Goal: Book appointment/travel/reservation

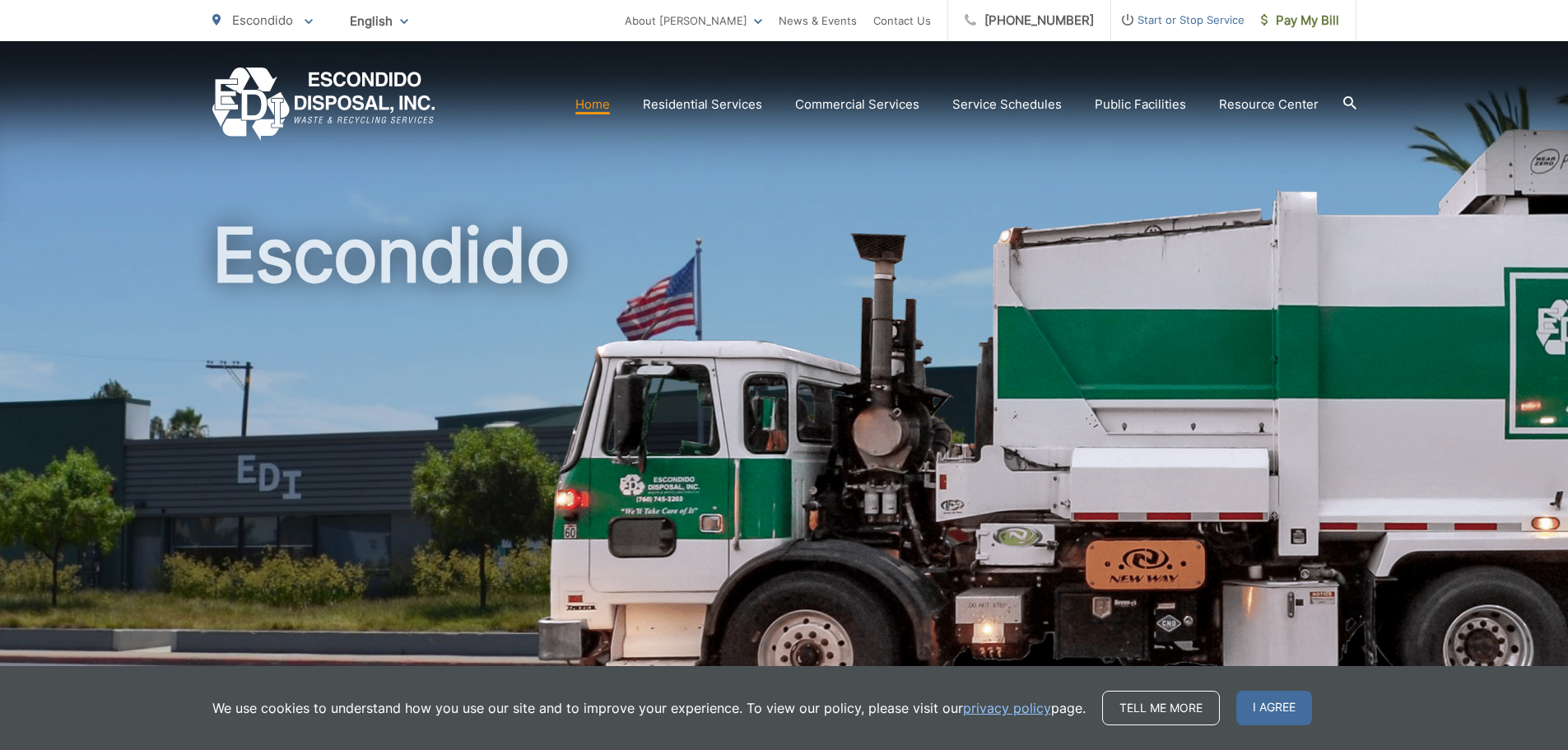
click at [773, 106] on icon at bounding box center [1350, 103] width 13 height 13
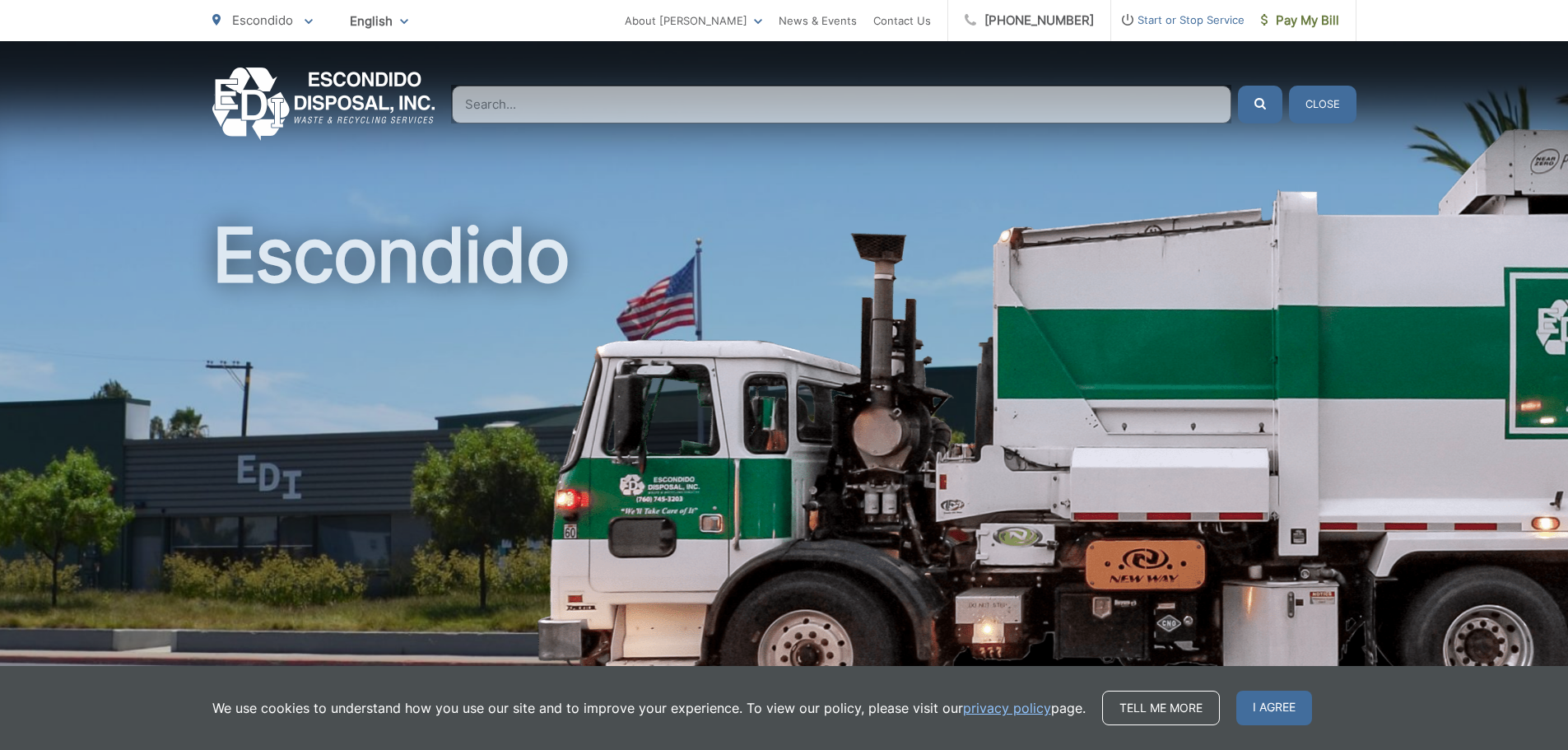
click at [552, 110] on input "Search" at bounding box center [842, 104] width 780 height 38
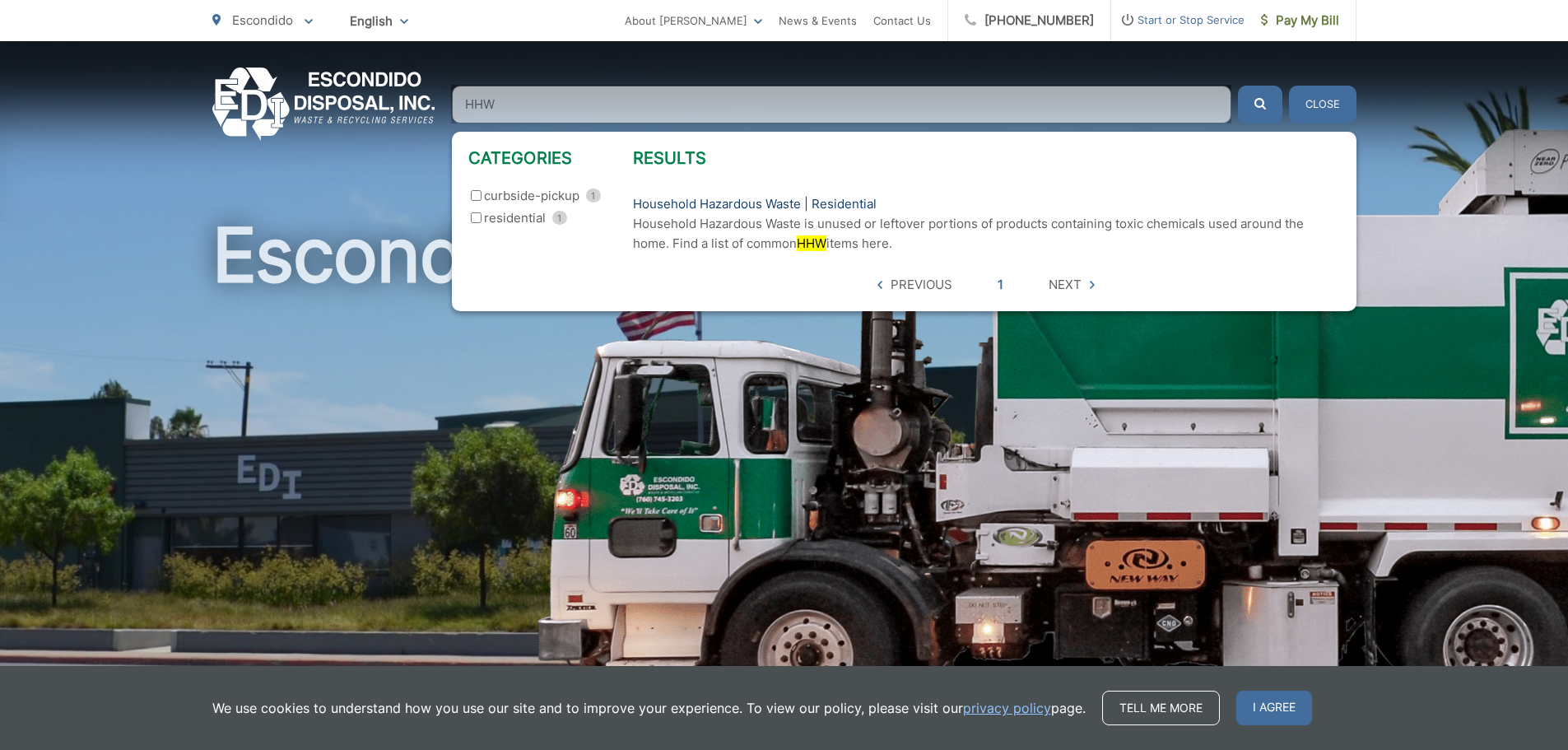
type input "HHW"
click at [649, 199] on link "Household Hazardous Waste | Residential" at bounding box center [755, 204] width 244 height 20
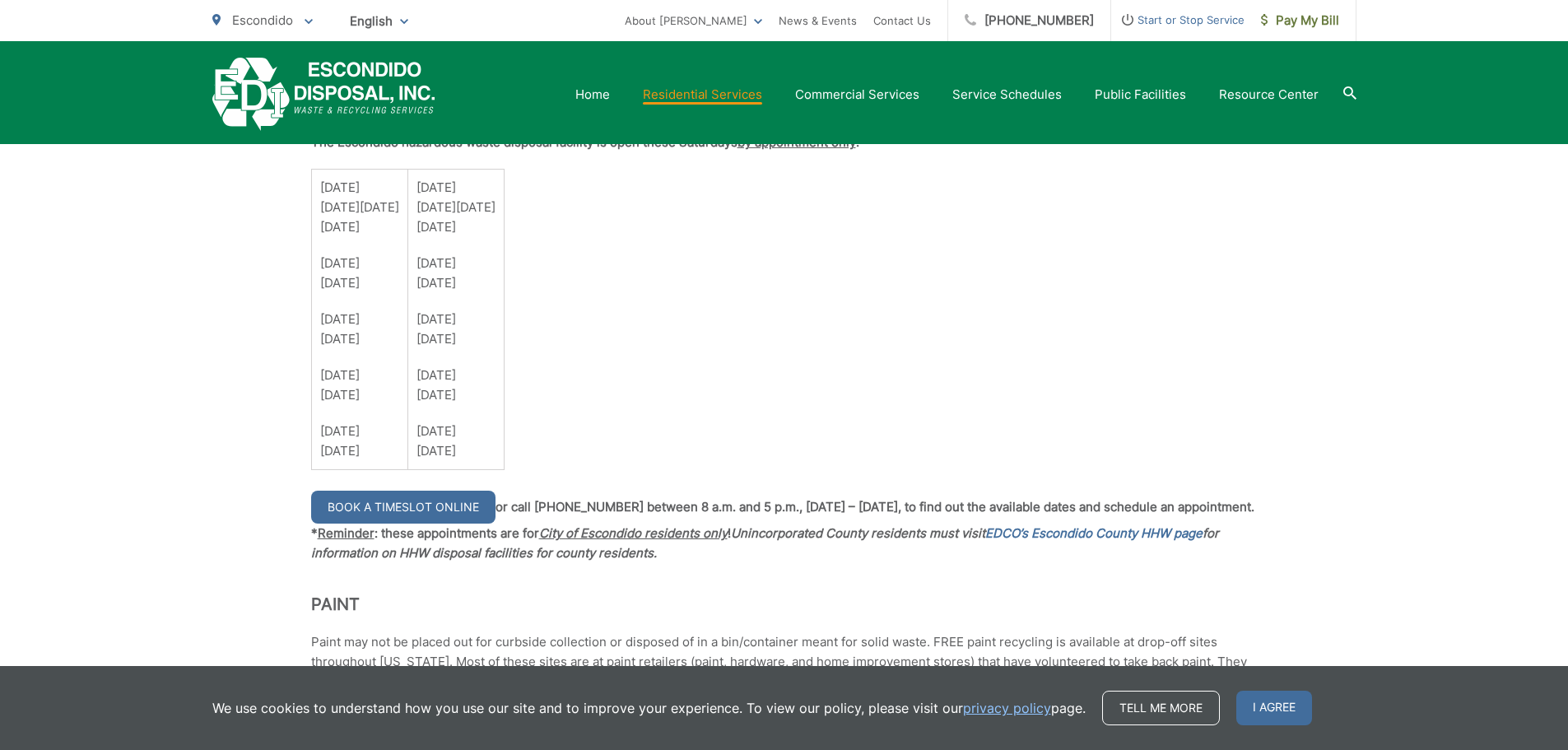
scroll to position [1400, 0]
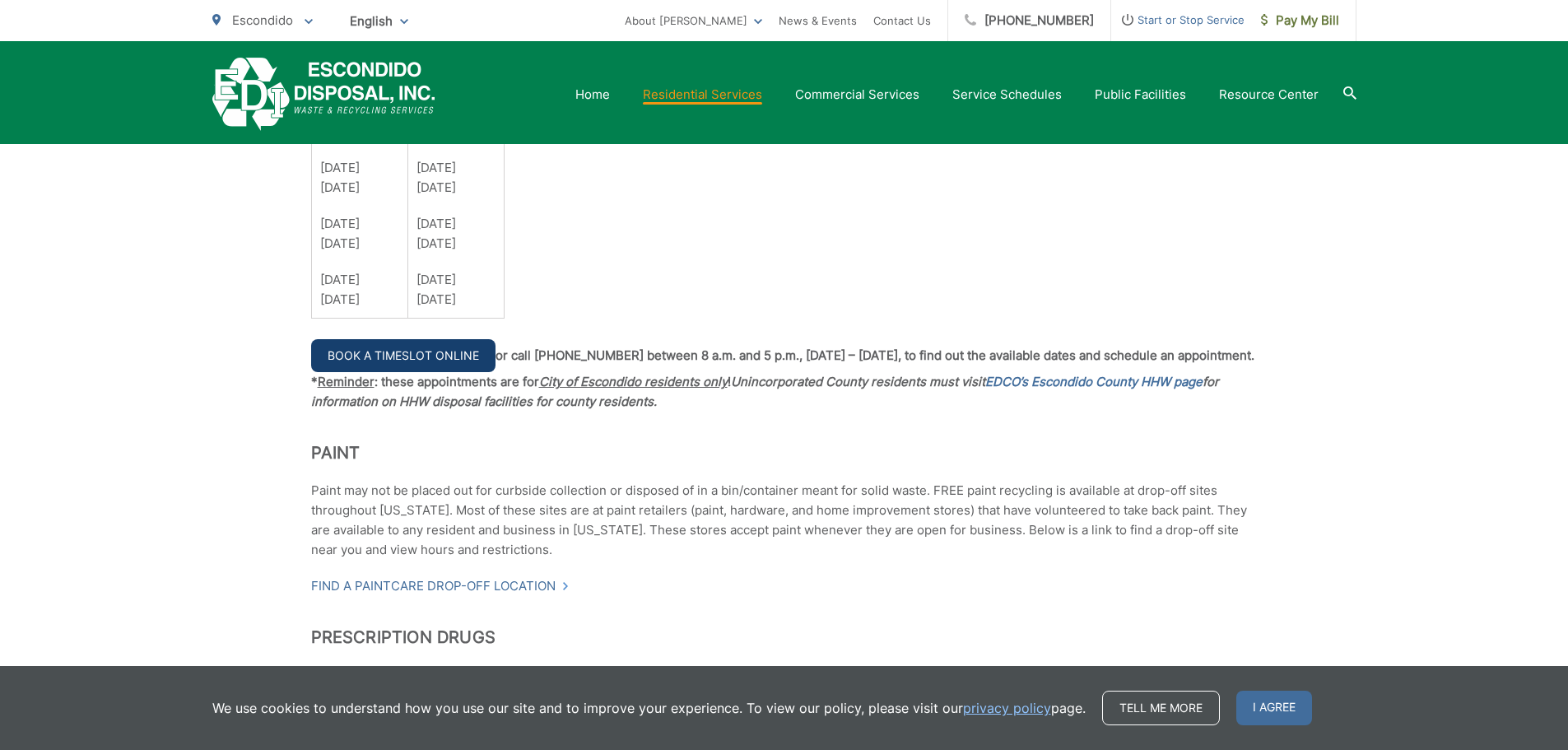
click at [403, 356] on link "Book a Timeslot Online" at bounding box center [403, 356] width 184 height 33
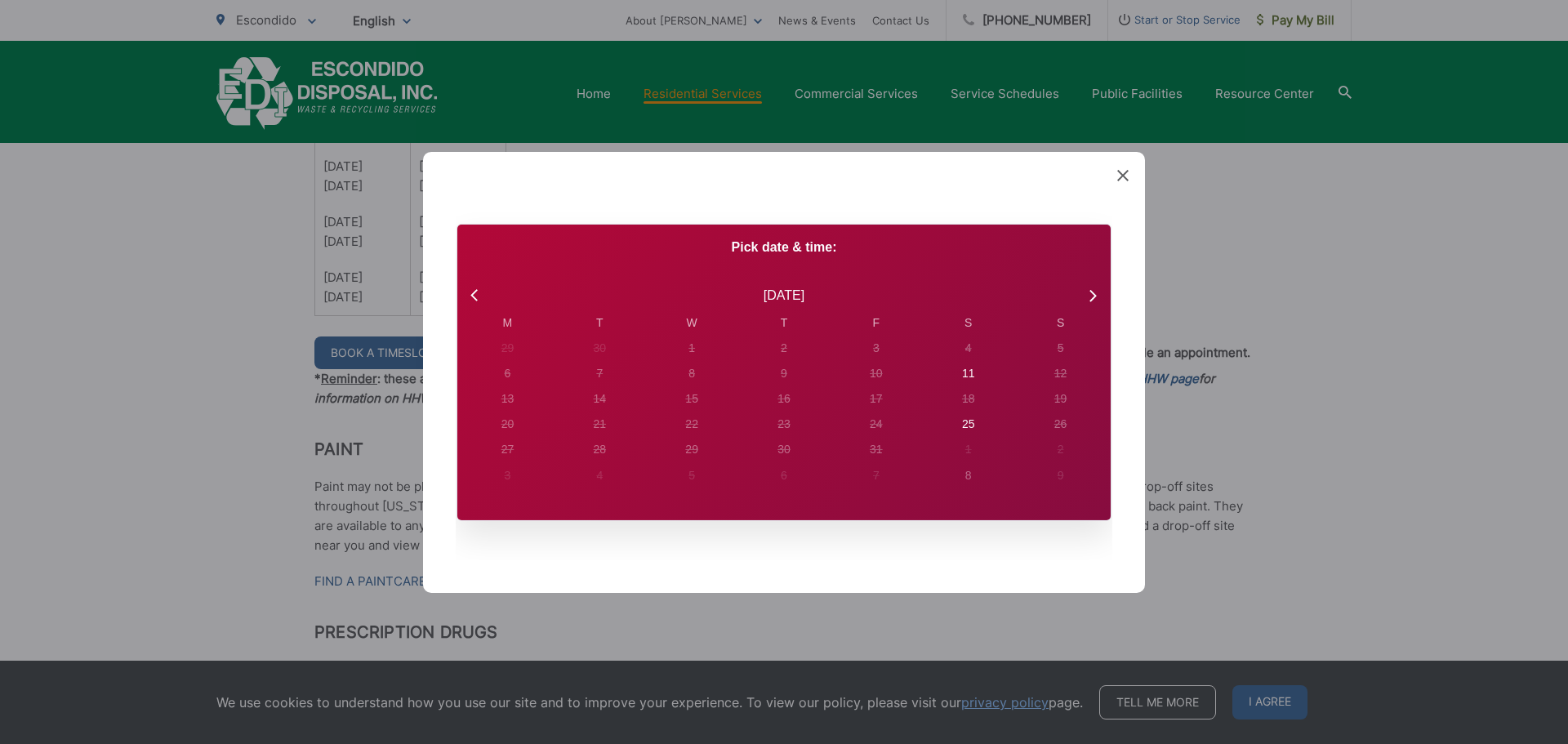
click at [1119, 168] on span at bounding box center [1123, 176] width 12 height 17
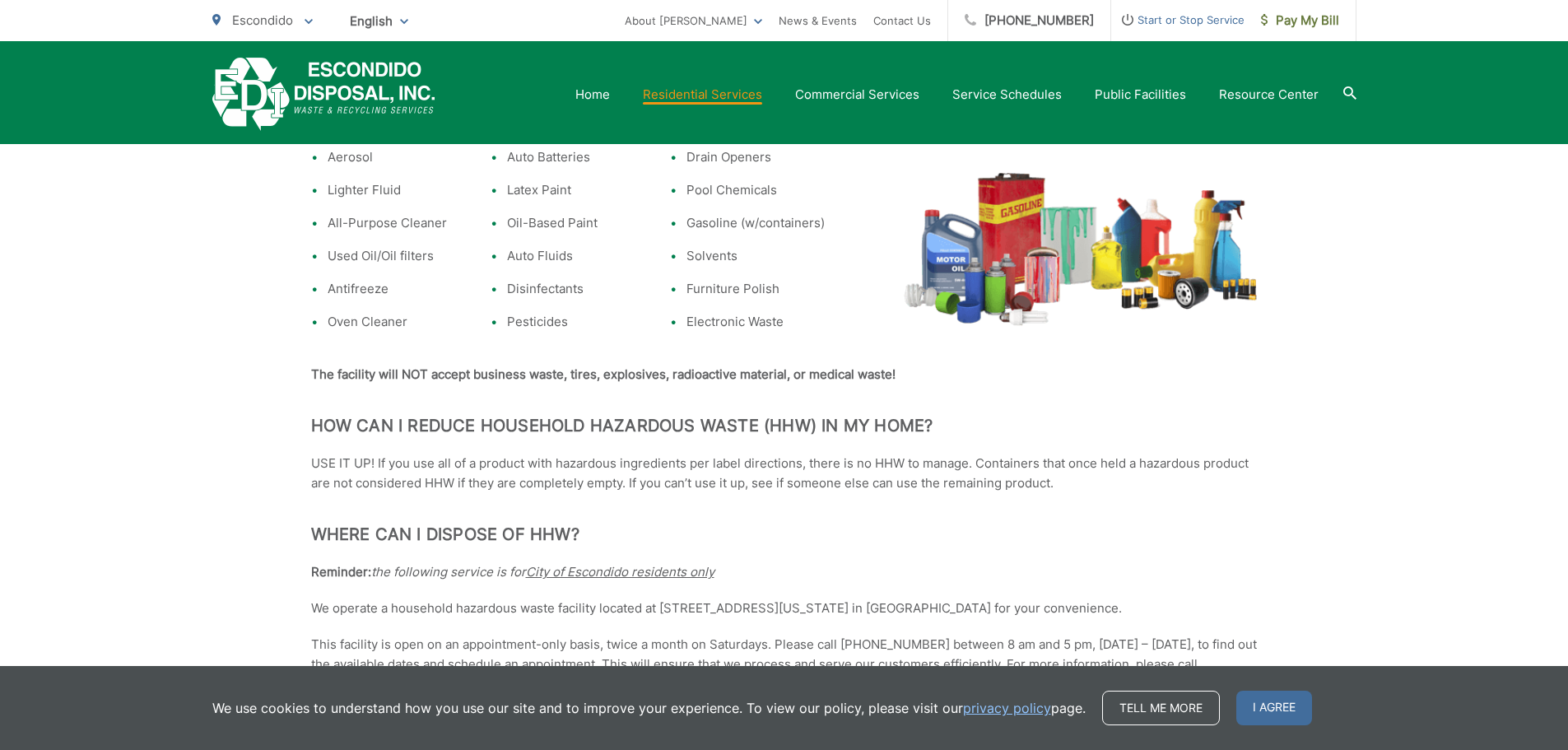
scroll to position [0, 0]
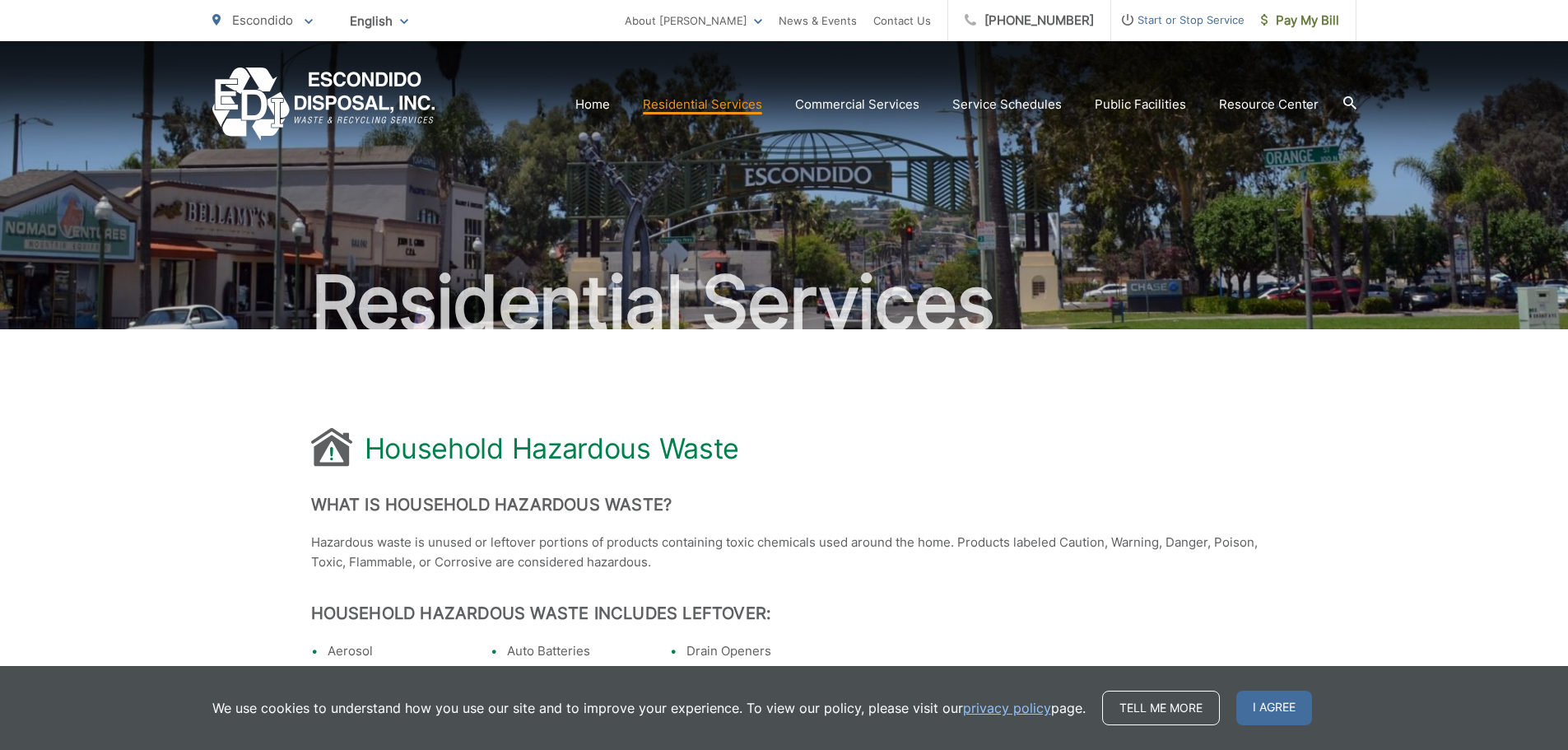
click at [1346, 106] on icon at bounding box center [1350, 103] width 13 height 13
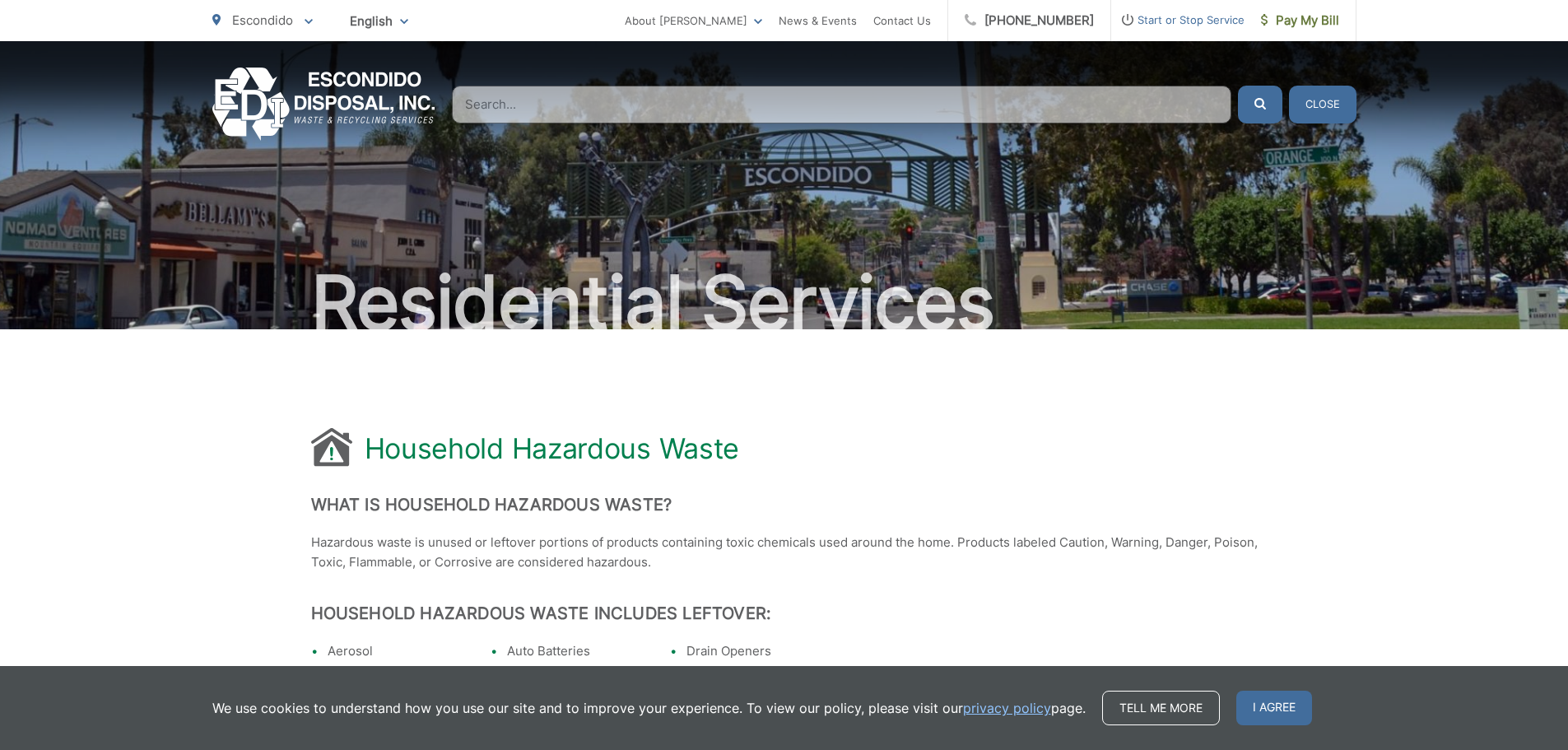
click at [504, 101] on input "Search" at bounding box center [842, 104] width 780 height 38
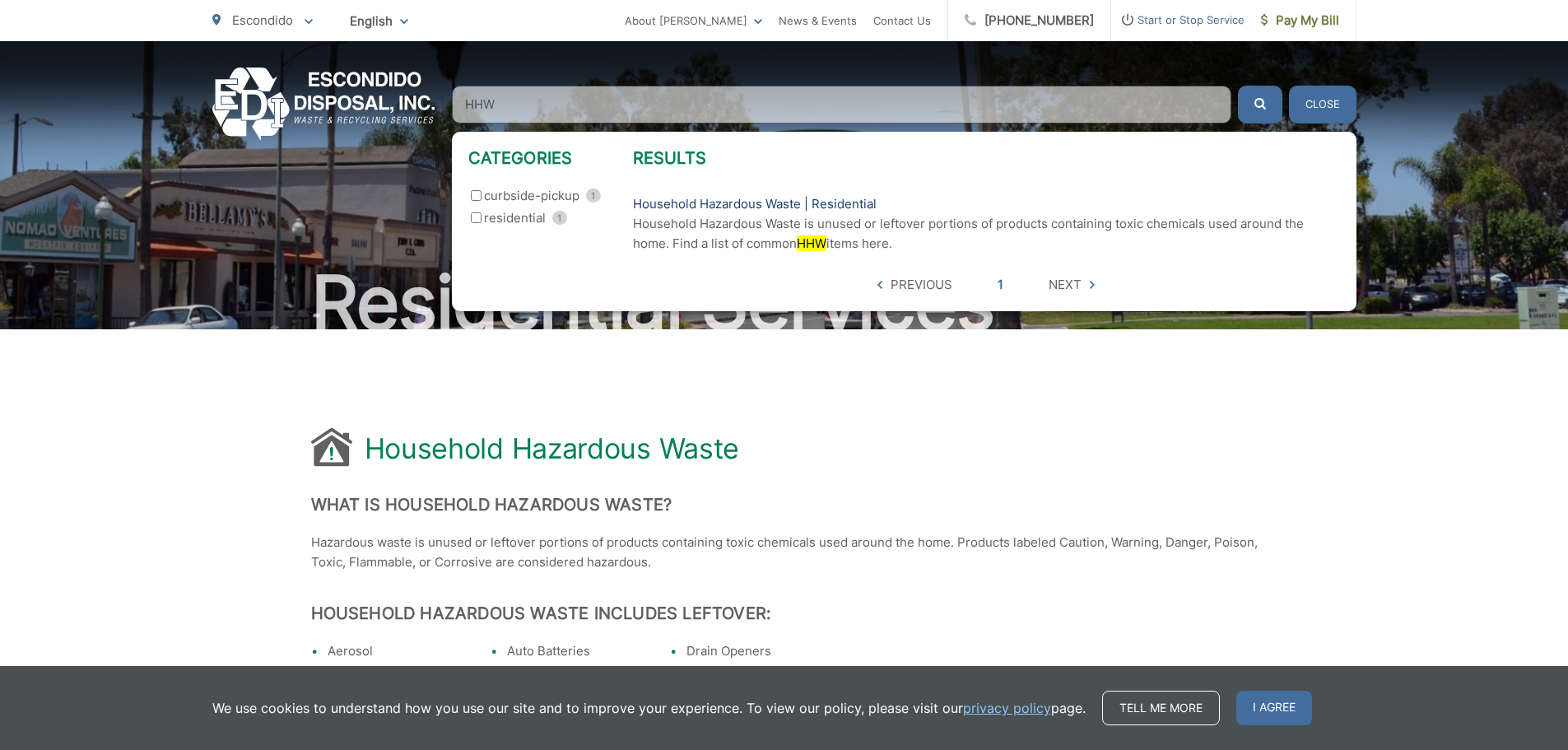
type input "HHW"
click at [676, 203] on link "Household Hazardous Waste | Residential" at bounding box center [755, 204] width 244 height 20
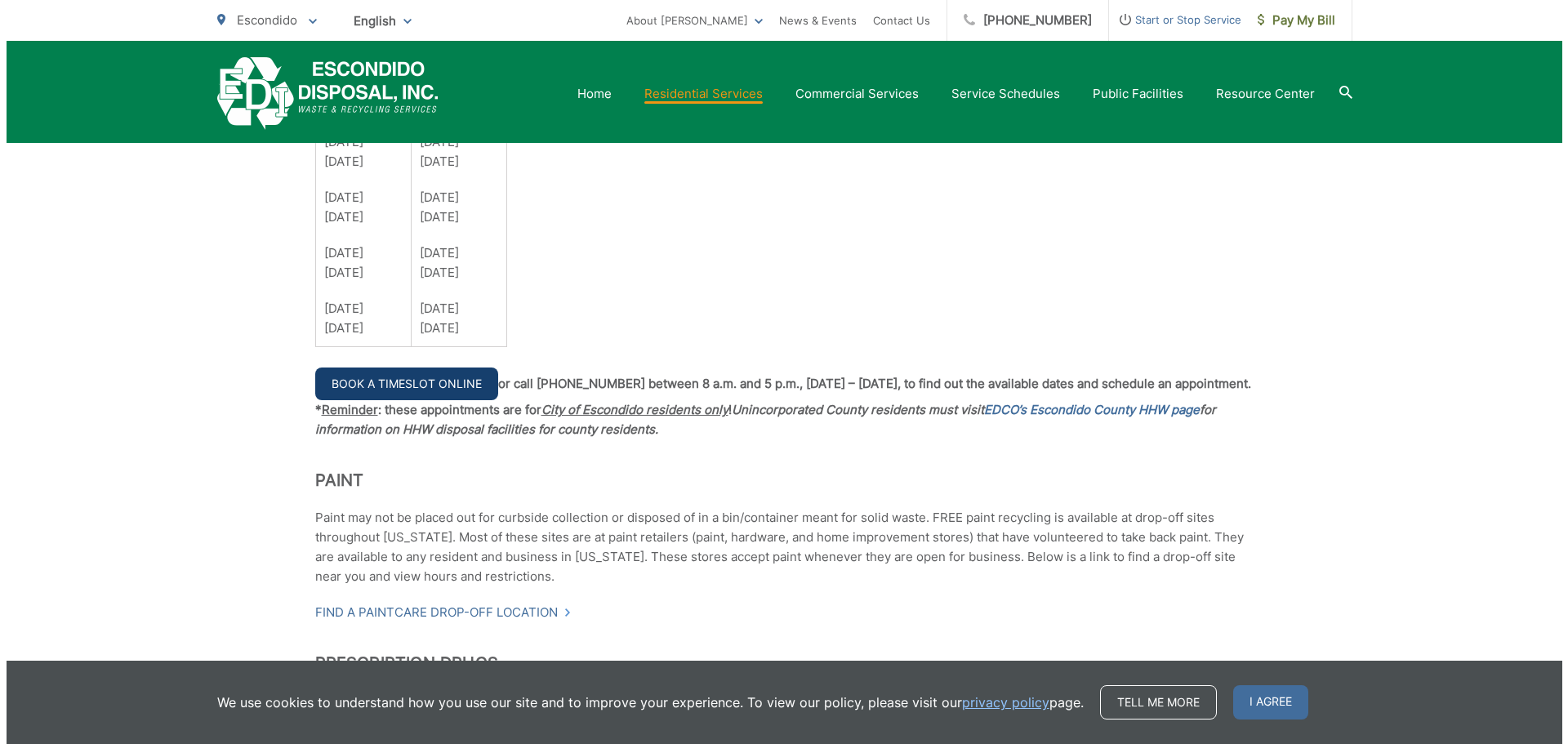
scroll to position [1389, 0]
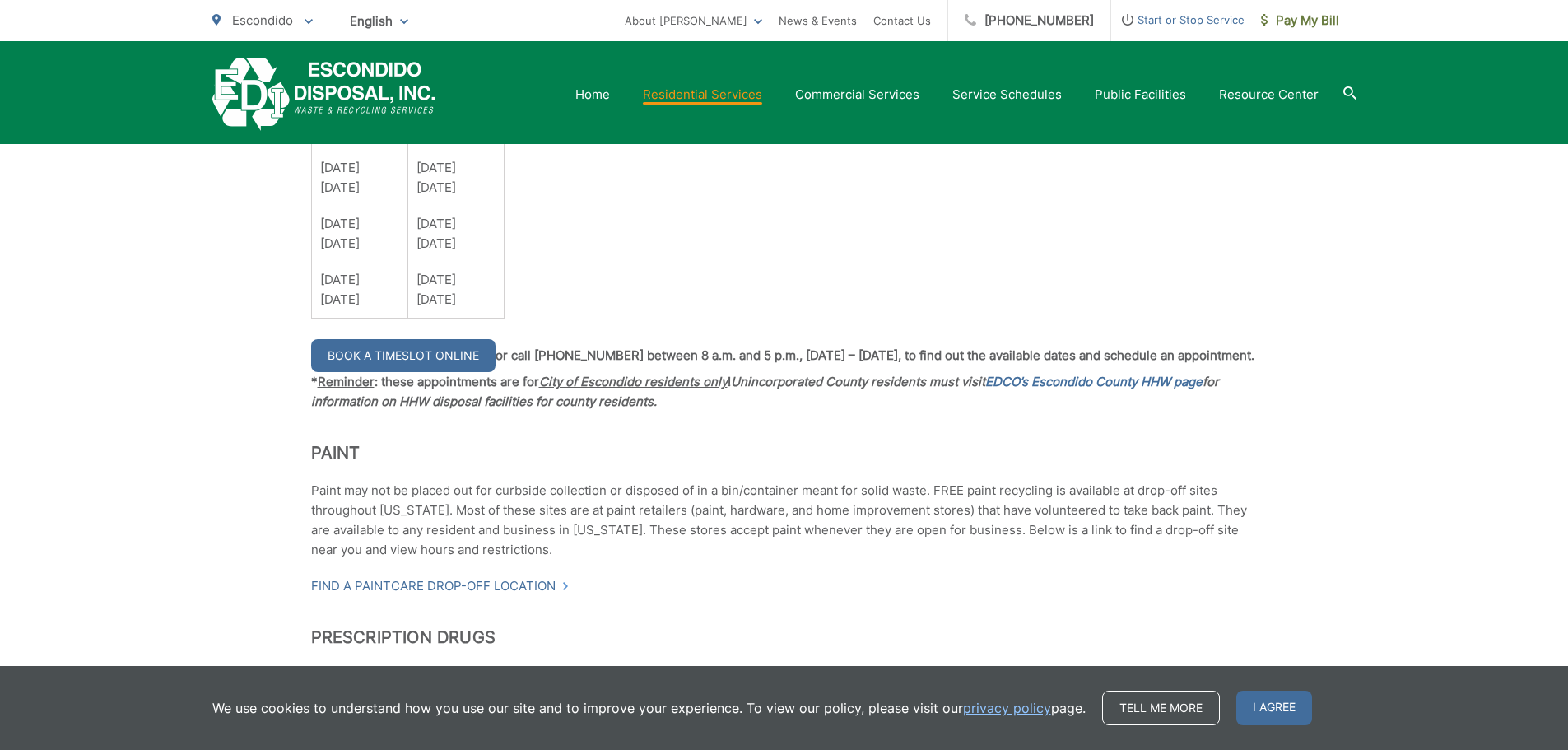
click at [364, 356] on link "Book a Timeslot Online" at bounding box center [403, 356] width 184 height 33
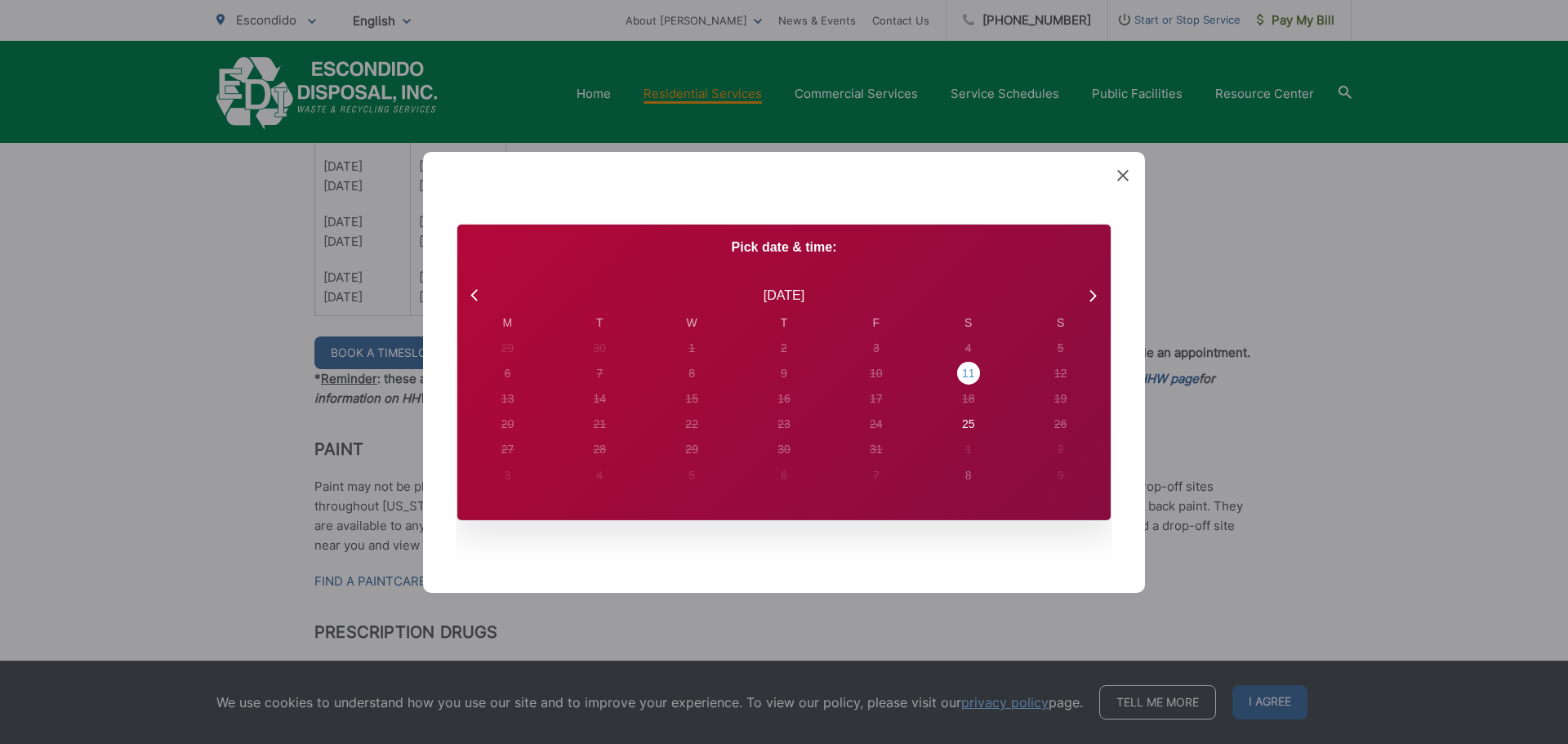
click at [963, 369] on div "11" at bounding box center [969, 374] width 13 height 18
radio input "true"
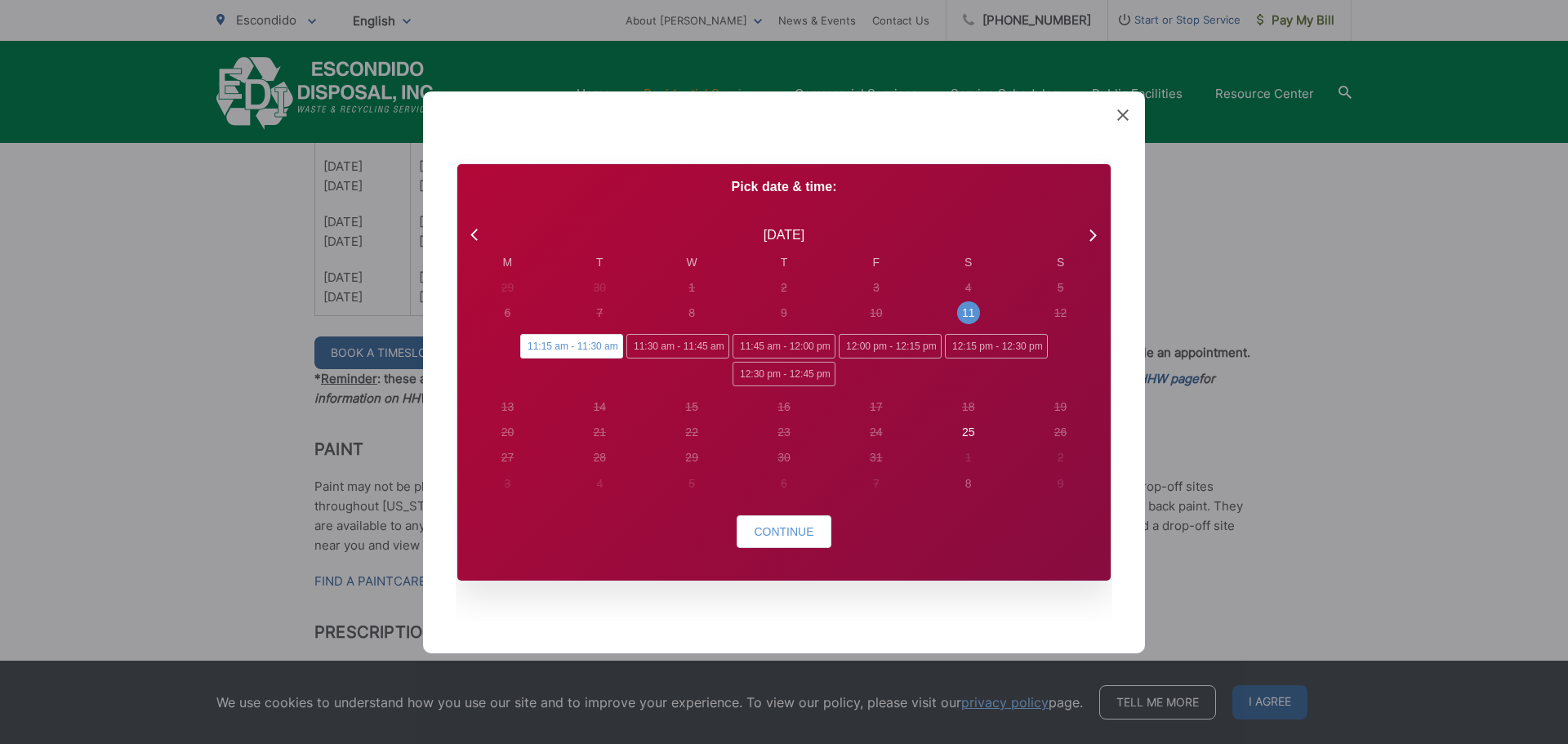
click at [559, 352] on span "11:15 am - 11:30 am" at bounding box center [571, 346] width 103 height 24
click at [531, 344] on input "11:15 am - 11:30 am" at bounding box center [525, 339] width 11 height 11
click at [781, 540] on button "Continue" at bounding box center [784, 531] width 94 height 33
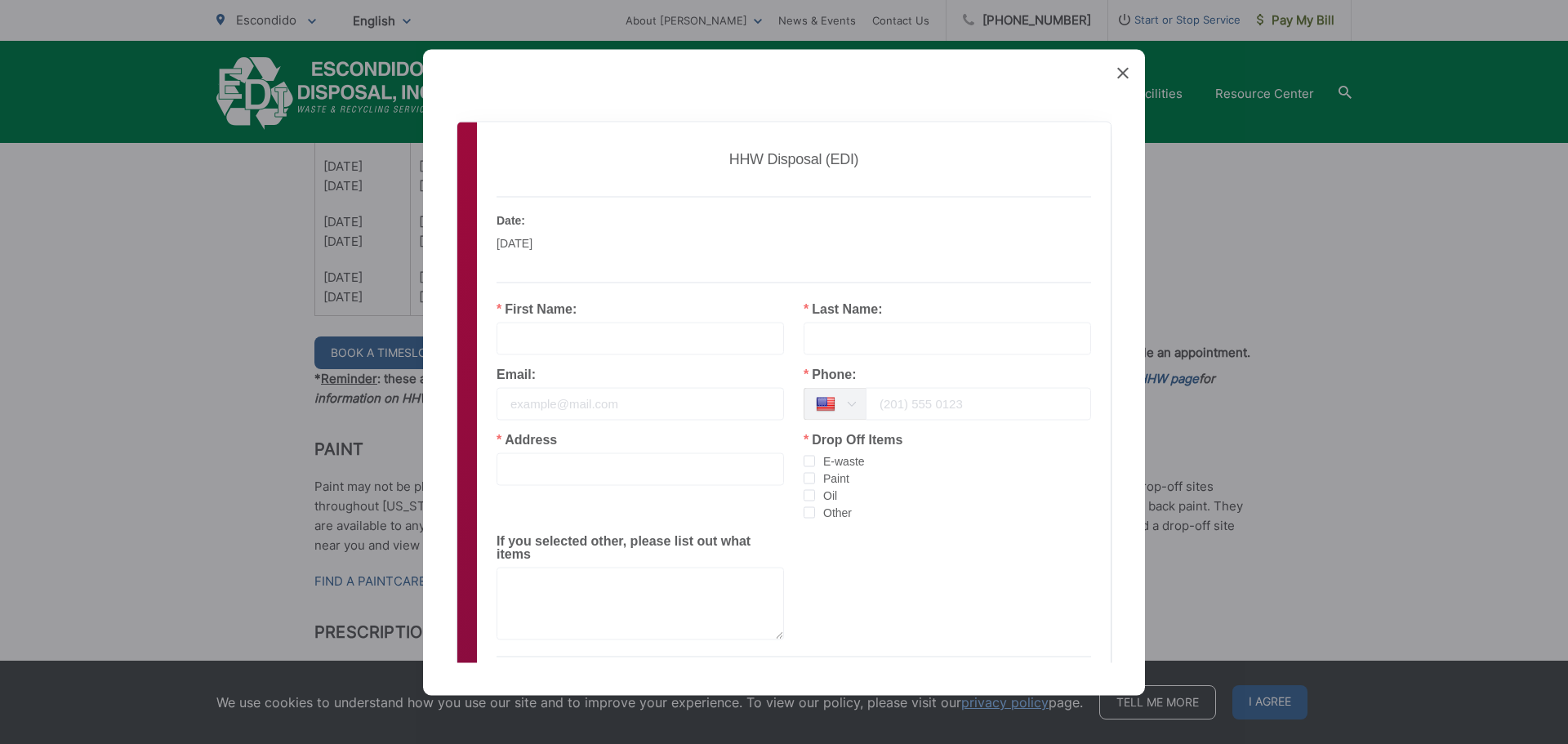
click at [524, 342] on input "text" at bounding box center [640, 338] width 288 height 33
type input "FRANK"
click at [874, 343] on input "text" at bounding box center [947, 338] width 288 height 33
type input "SANTIBANEZ"
click at [559, 402] on input "email" at bounding box center [640, 403] width 288 height 33
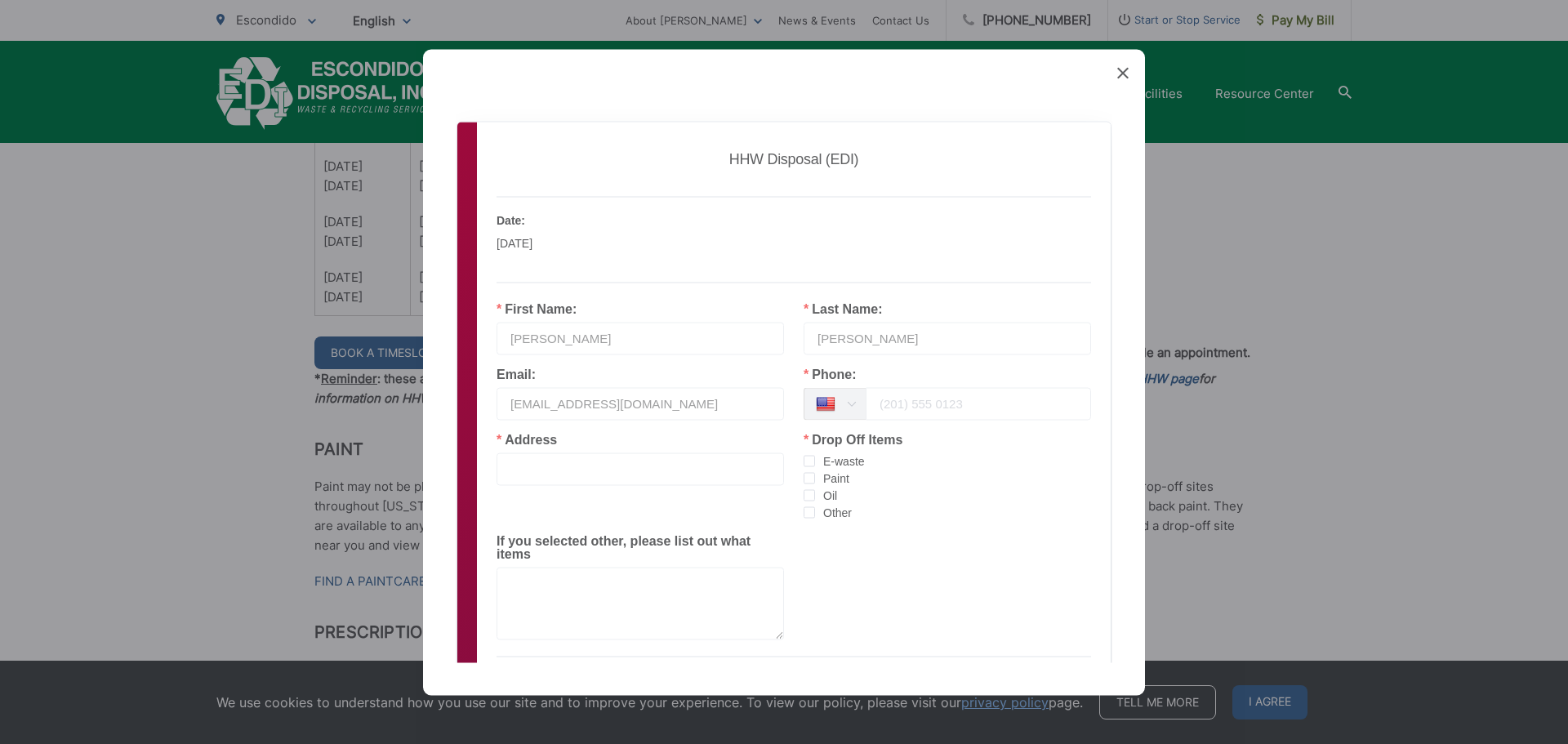
type input "frankgabby@aol.com"
click at [880, 412] on input "tel" at bounding box center [978, 403] width 225 height 33
type input "7608555409"
click at [551, 462] on input "text" at bounding box center [640, 469] width 288 height 33
type input "733 n ash street"
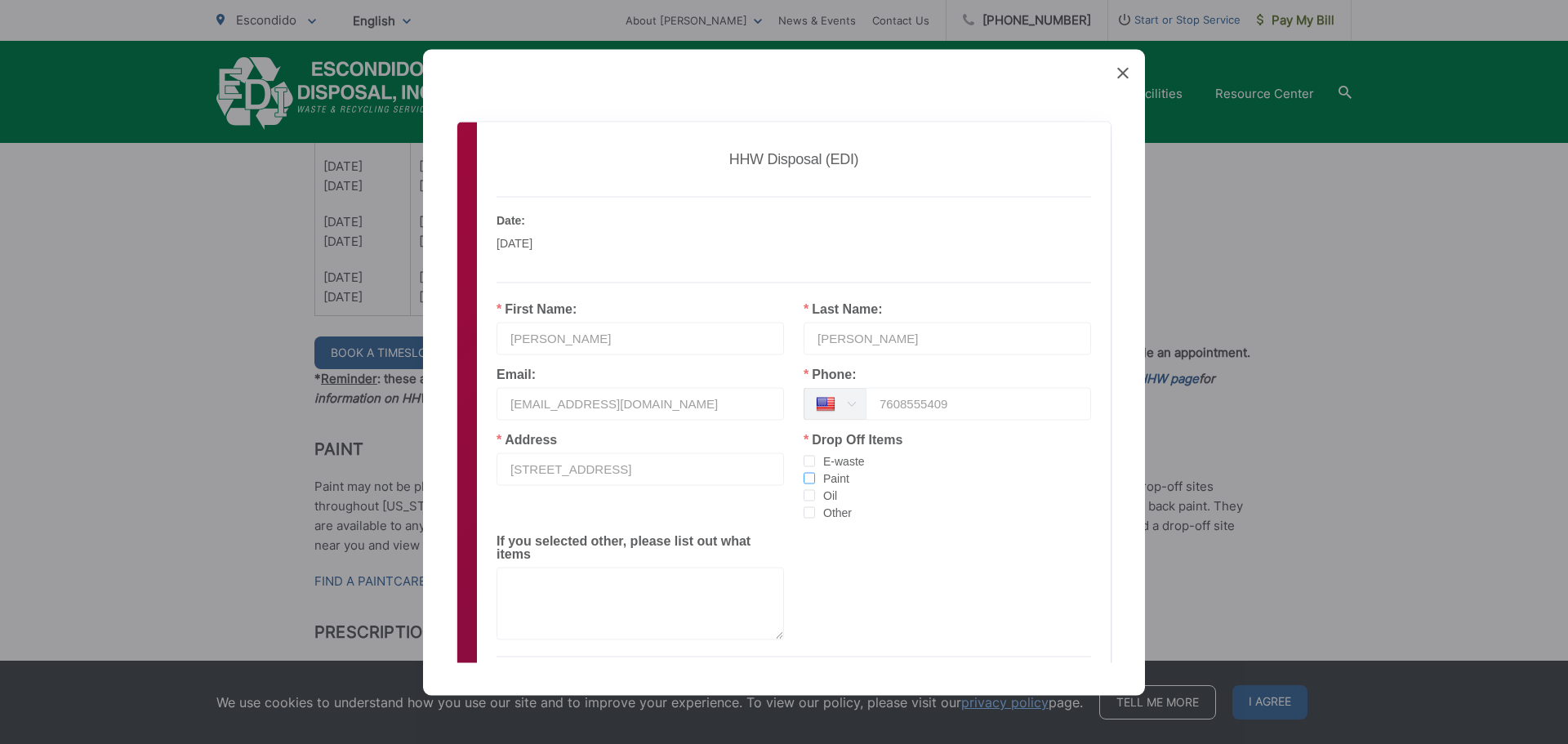
click at [804, 480] on span "checkbox-group" at bounding box center [809, 478] width 12 height 12
click at [815, 472] on input "Paint" at bounding box center [815, 472] width 0 height 0
click at [804, 520] on label "Other" at bounding box center [947, 512] width 288 height 18
click at [815, 506] on input "Other" at bounding box center [815, 506] width 0 height 0
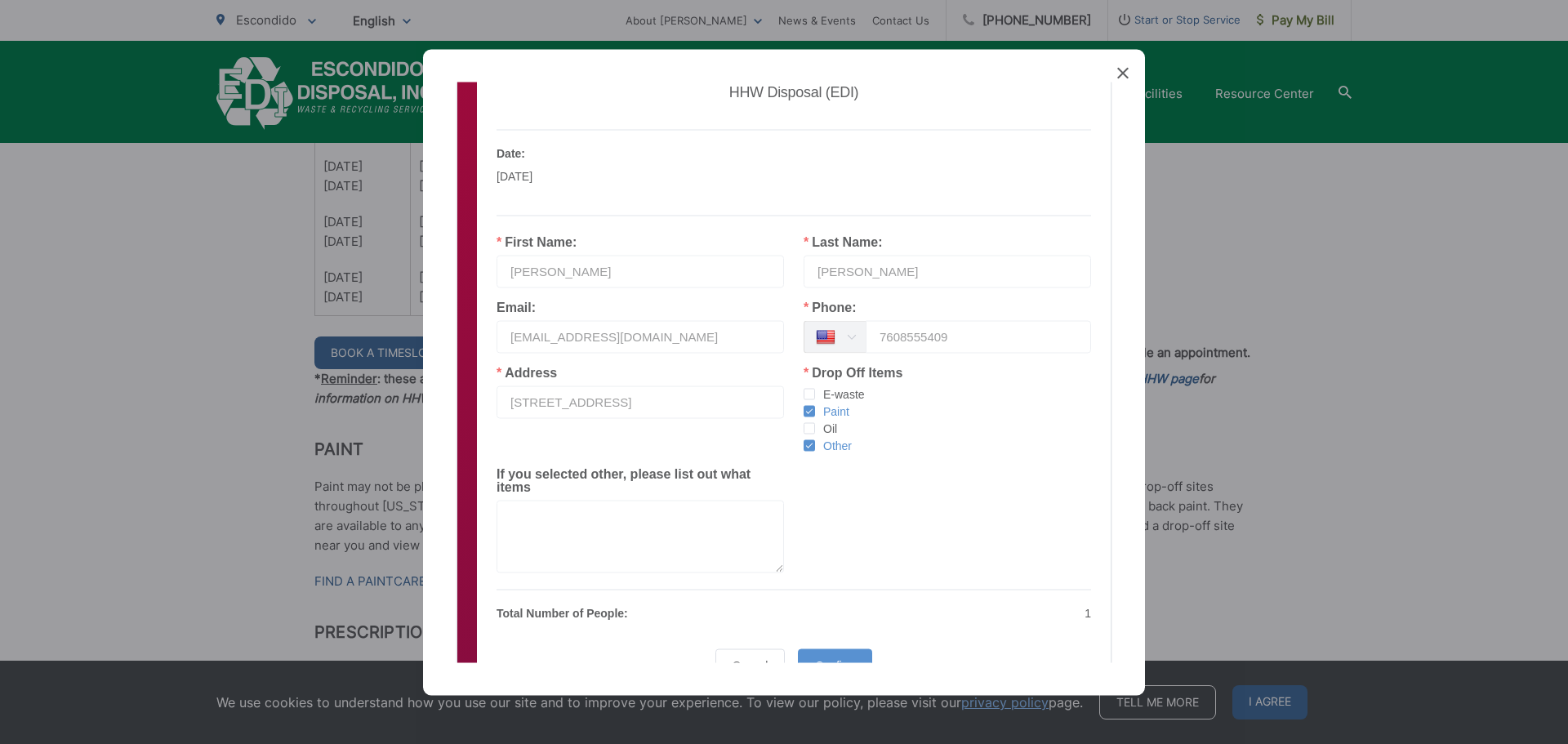
scroll to position [152, 0]
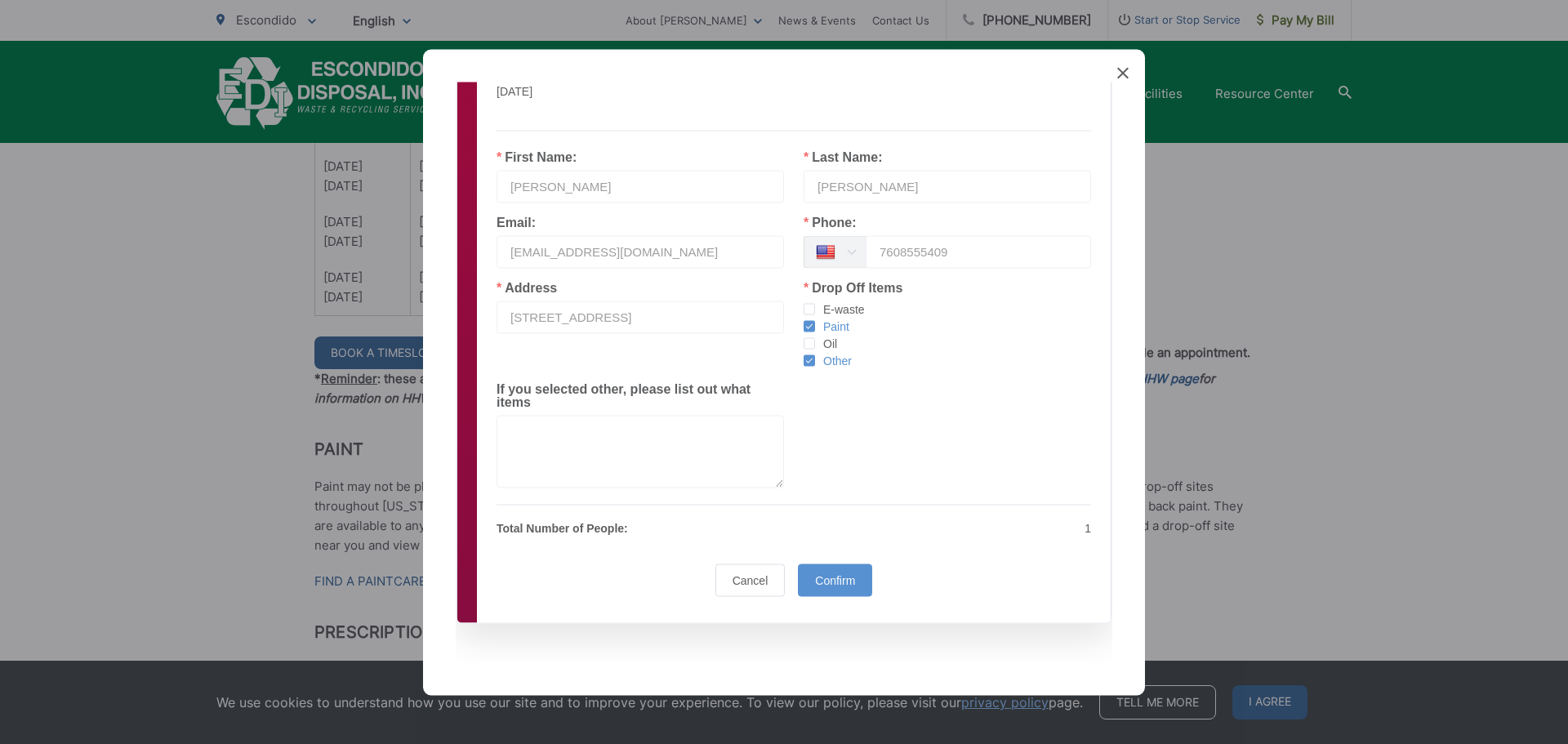
click at [829, 605] on div "Sorry, there was an error processing your payment. Please try again later. HHW …" at bounding box center [794, 296] width 634 height 653
click at [834, 572] on div "Confirm" at bounding box center [834, 580] width 74 height 33
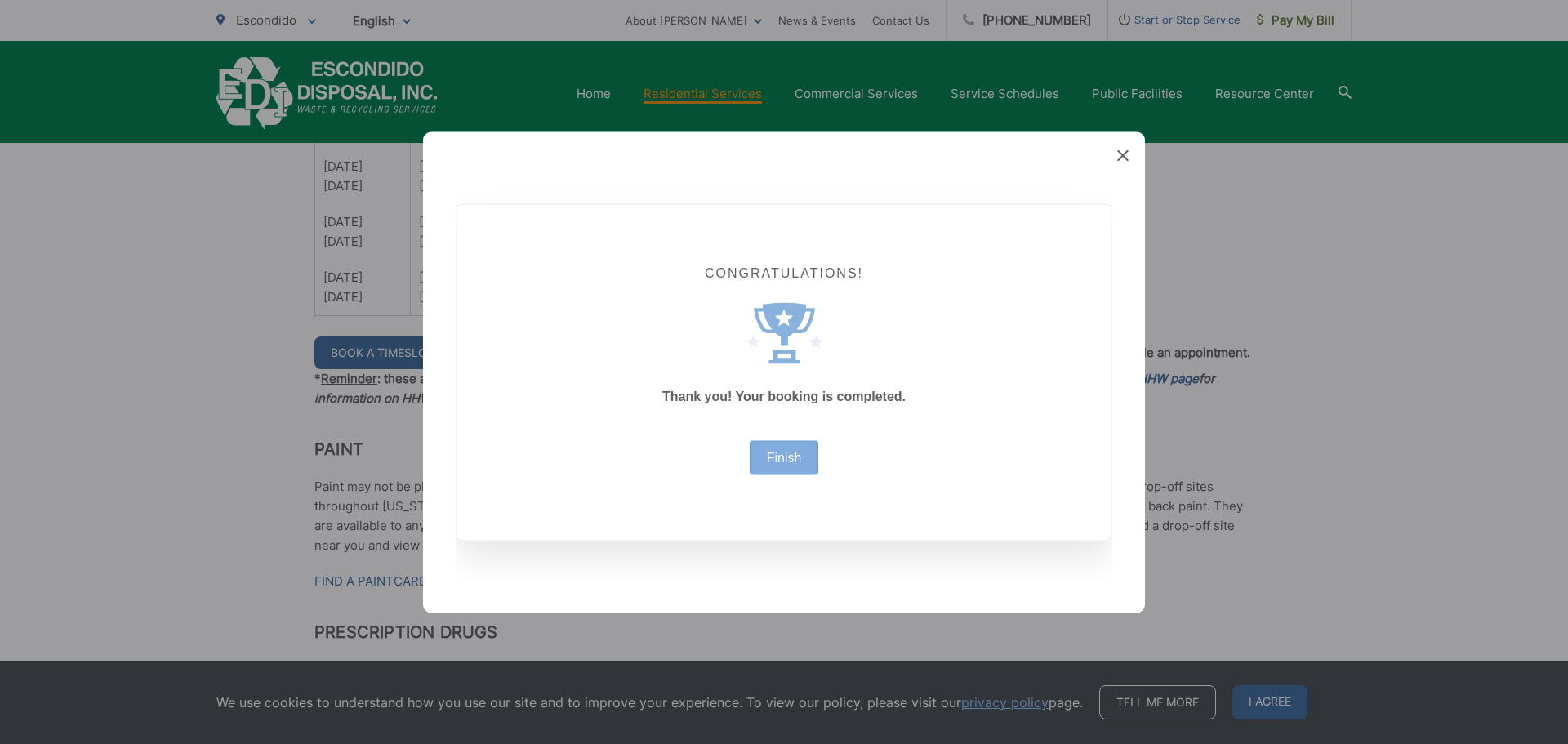
click at [761, 450] on div "Finish" at bounding box center [784, 457] width 69 height 34
click at [789, 453] on link "Finish" at bounding box center [784, 458] width 35 height 13
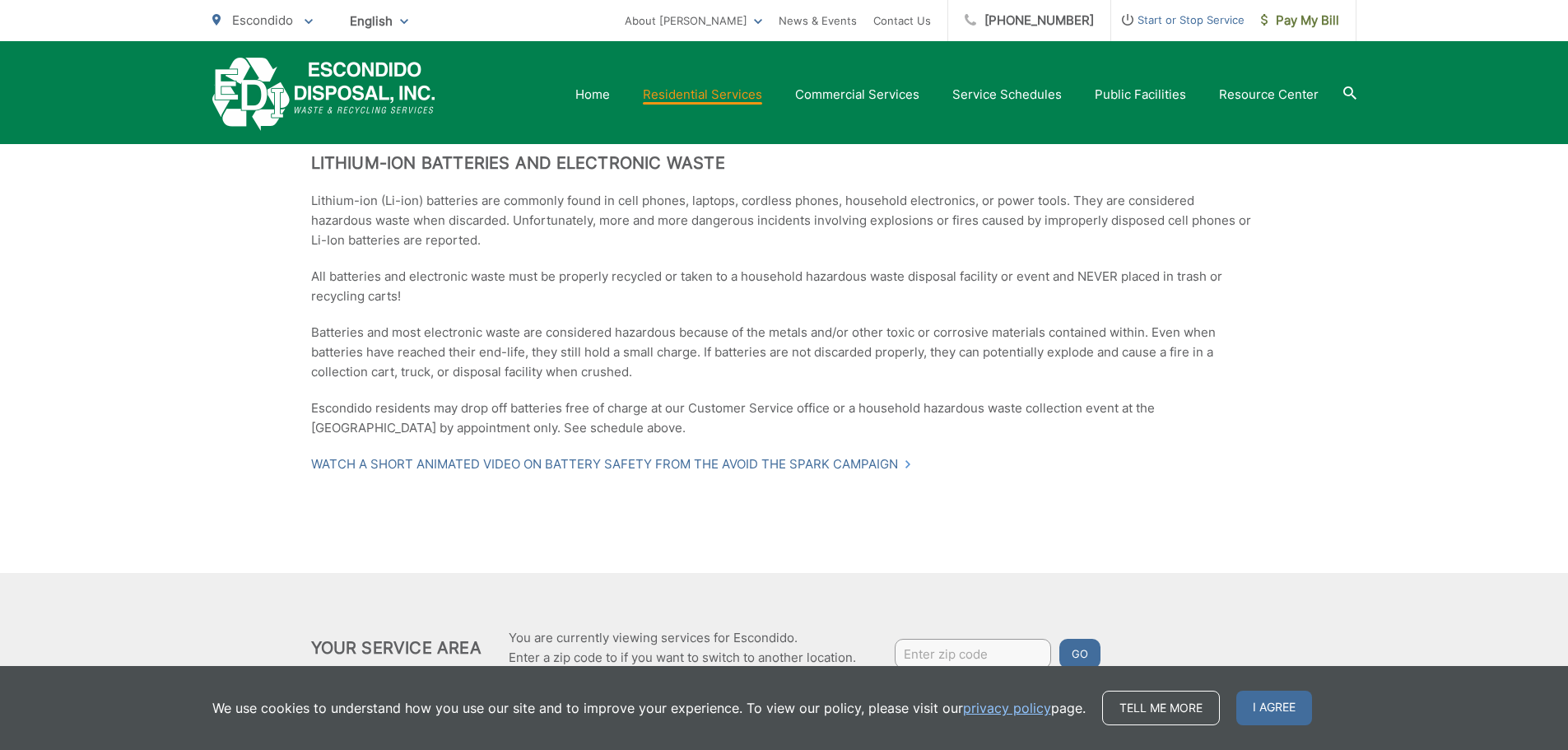
scroll to position [2169, 0]
